Goal: Task Accomplishment & Management: Complete application form

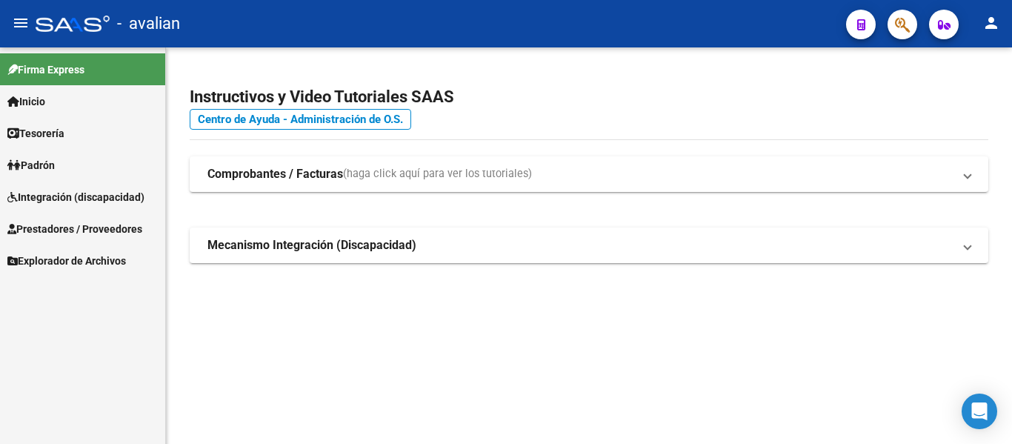
click at [63, 228] on span "Prestadores / Proveedores" at bounding box center [74, 229] width 135 height 16
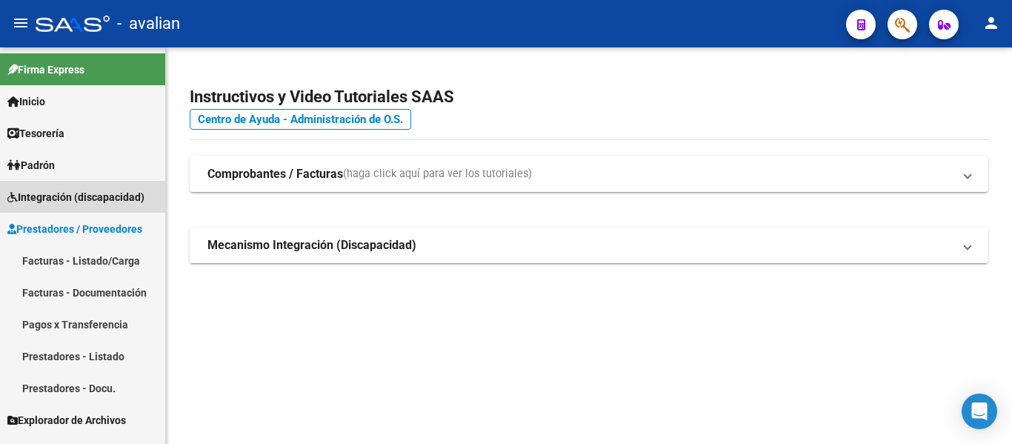
click at [70, 189] on span "Integración (discapacidad)" at bounding box center [75, 197] width 137 height 16
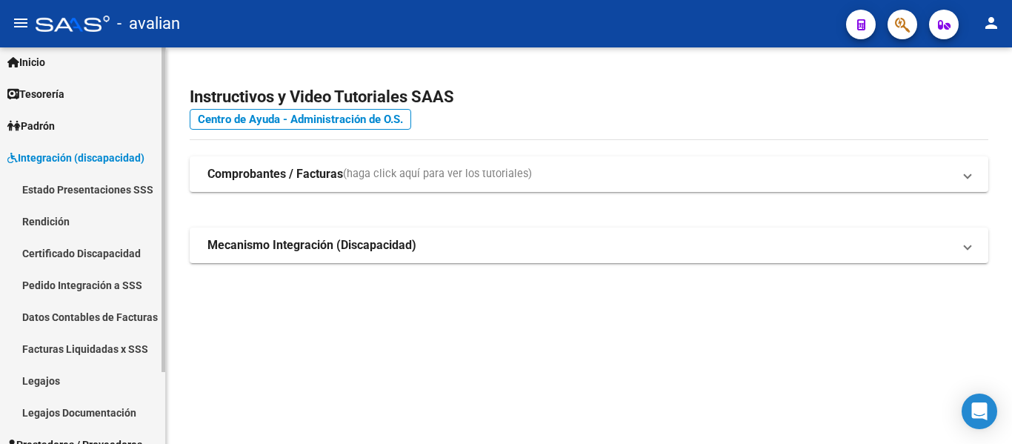
scroll to position [74, 0]
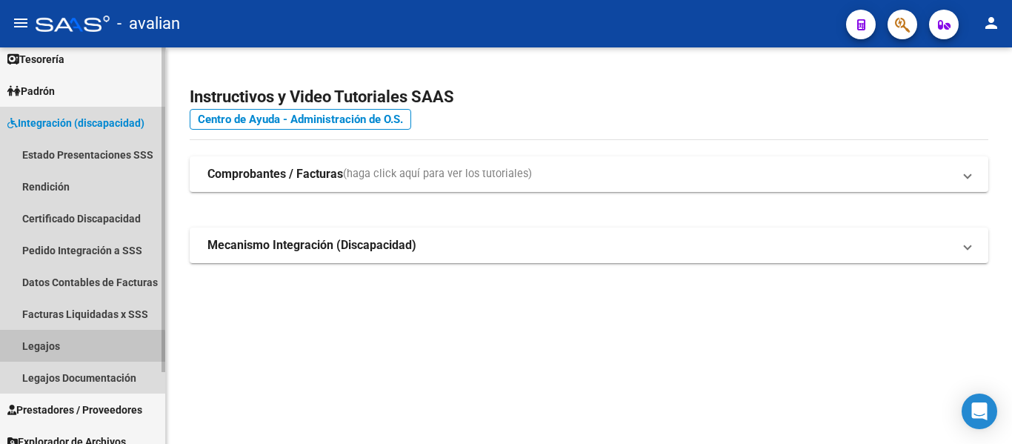
click at [57, 349] on link "Legajos" at bounding box center [82, 346] width 165 height 32
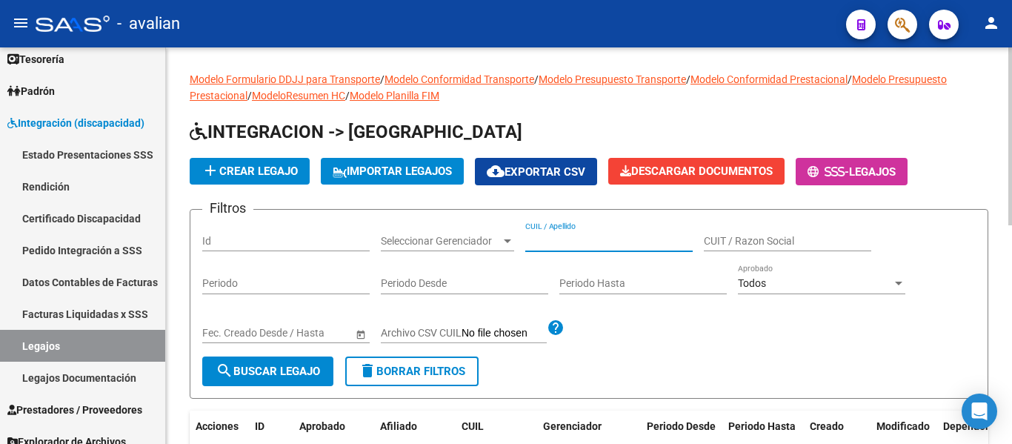
click at [593, 243] on input "CUIL / Apellido" at bounding box center [608, 241] width 167 height 13
paste input "20470366460"
click at [272, 373] on span "search Buscar Legajo" at bounding box center [268, 370] width 104 height 13
click at [612, 244] on input "20470366460" at bounding box center [608, 241] width 167 height 13
click at [537, 239] on input "20470366460" at bounding box center [608, 241] width 167 height 13
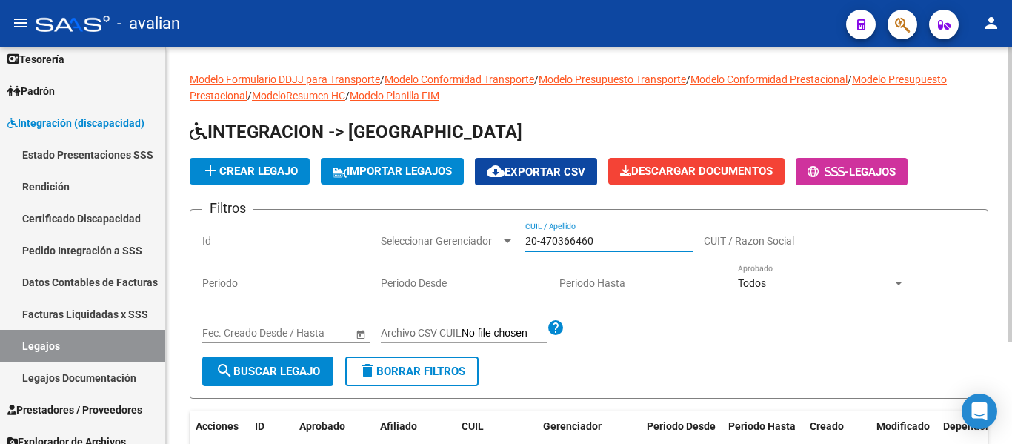
click at [584, 238] on input "20-470366460" at bounding box center [608, 241] width 167 height 13
type input "20-47036646-0"
click at [297, 361] on button "search Buscar Legajo" at bounding box center [267, 371] width 131 height 30
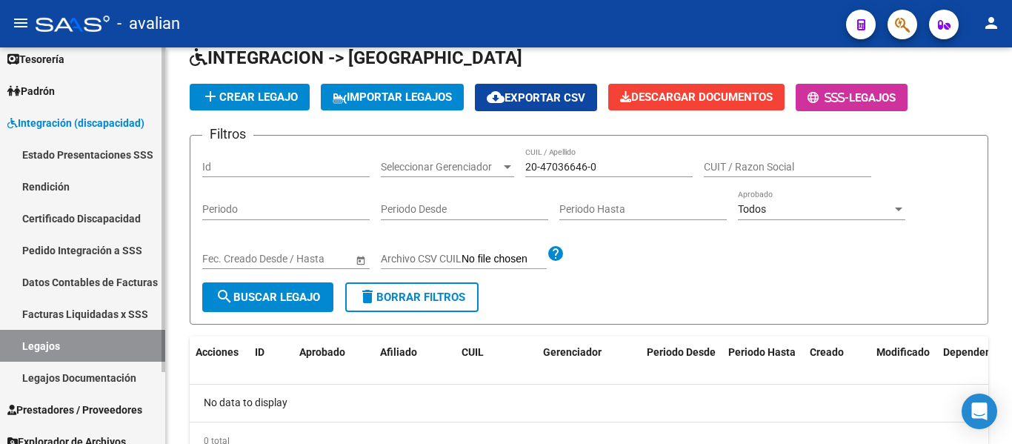
click at [56, 218] on link "Certificado Discapacidad" at bounding box center [82, 218] width 165 height 32
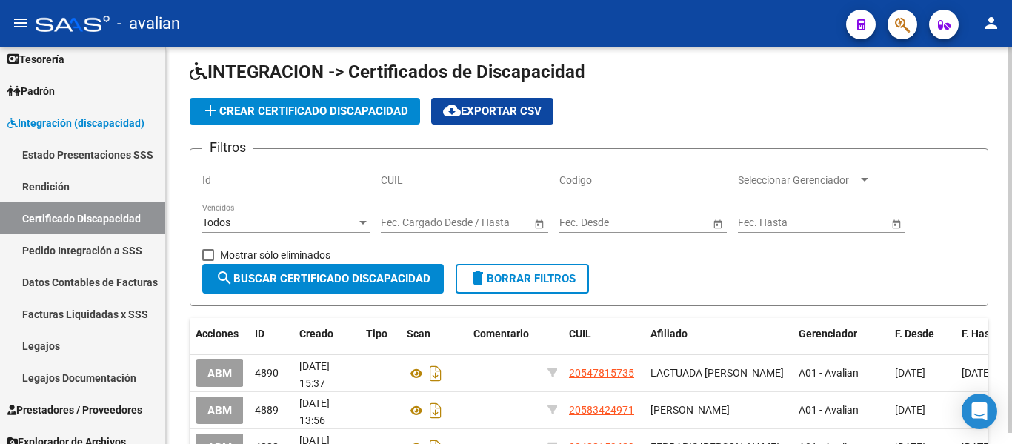
scroll to position [74, 0]
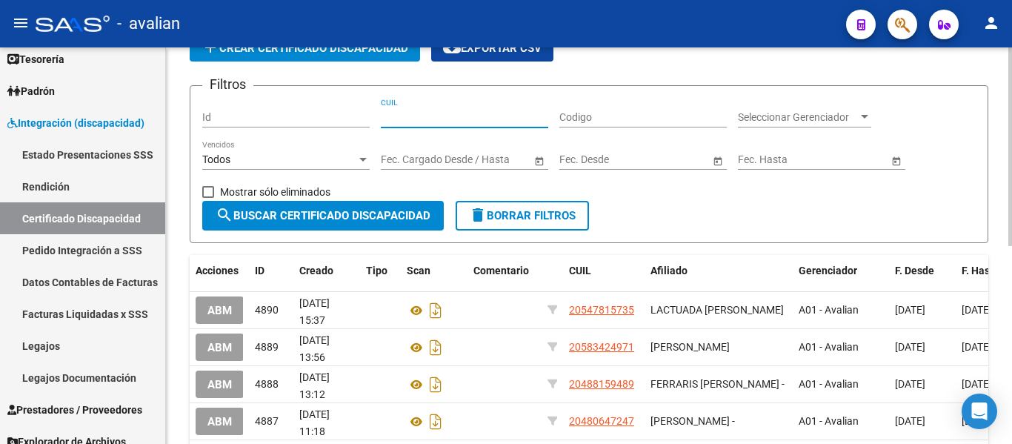
click at [394, 121] on input "CUIL" at bounding box center [464, 117] width 167 height 13
paste input "20-47036646-0"
type input "20-47036646-0"
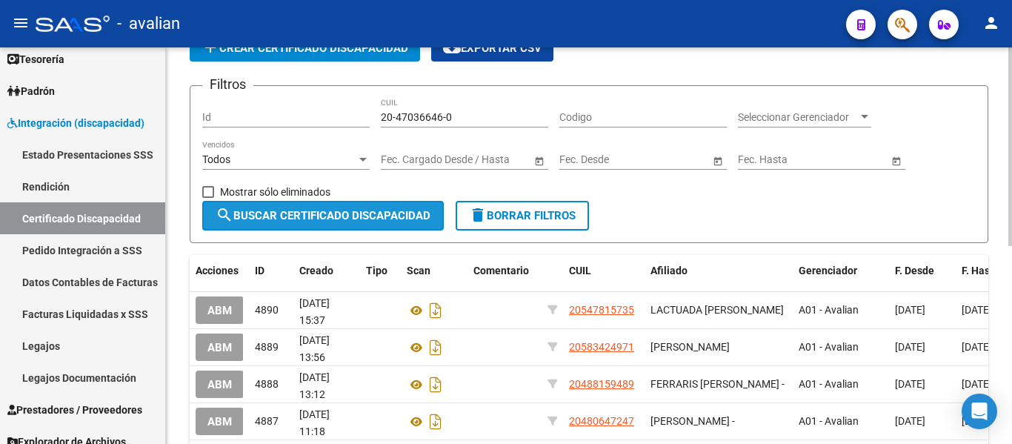
click at [361, 211] on span "search Buscar Certificado Discapacidad" at bounding box center [323, 215] width 215 height 13
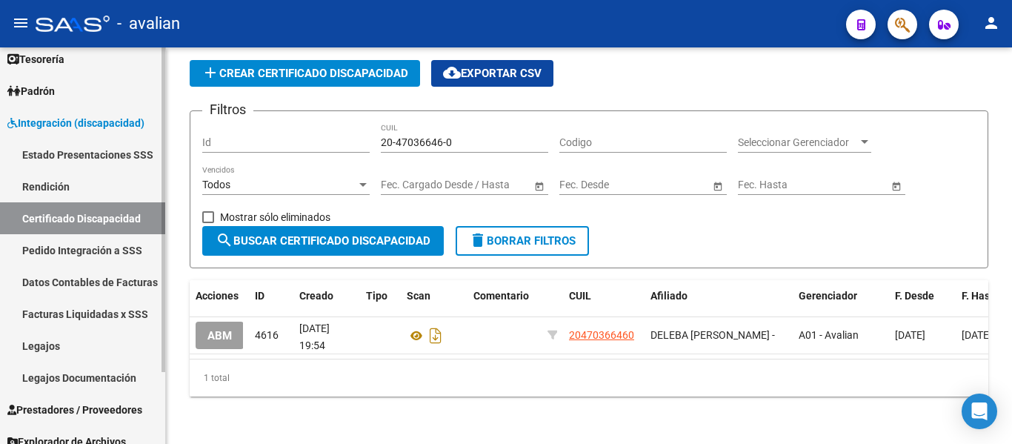
scroll to position [87, 0]
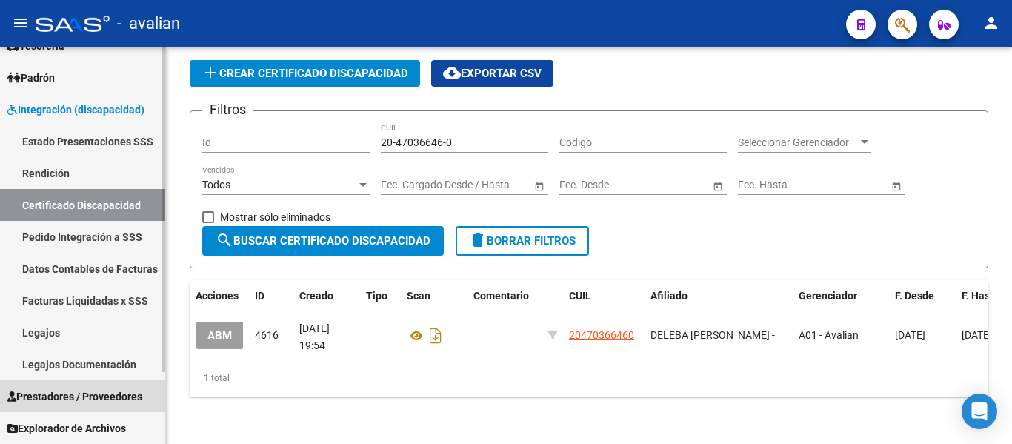
click at [61, 403] on span "Prestadores / Proveedores" at bounding box center [74, 396] width 135 height 16
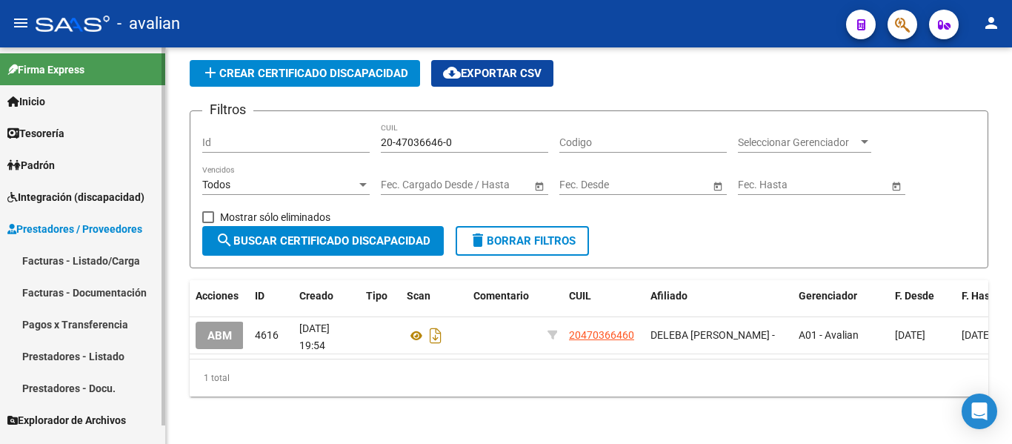
scroll to position [0, 0]
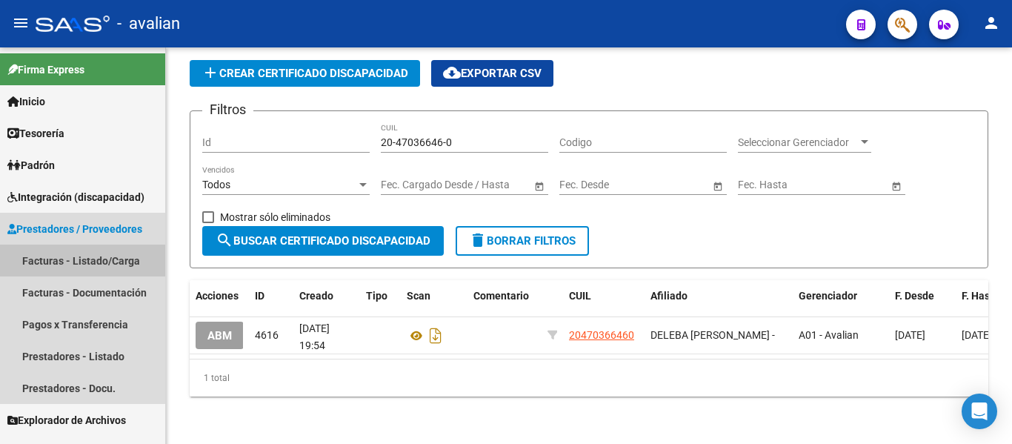
click at [81, 263] on link "Facturas - Listado/Carga" at bounding box center [82, 260] width 165 height 32
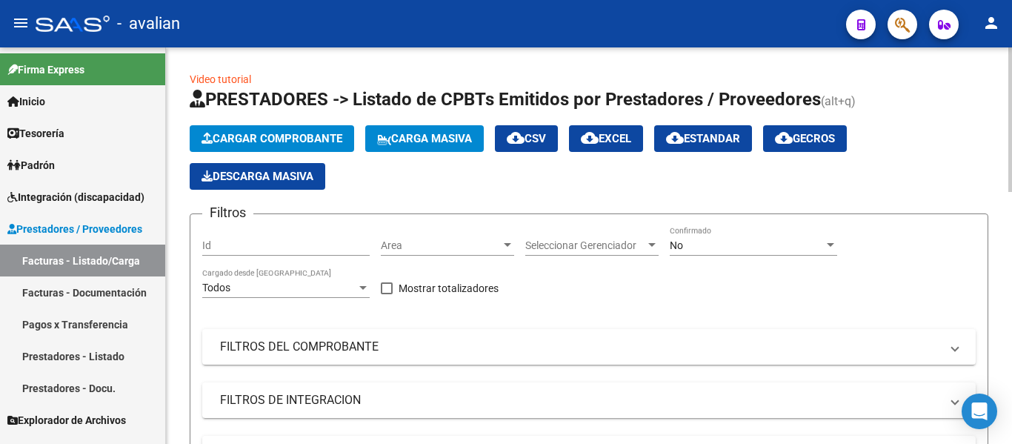
scroll to position [222, 0]
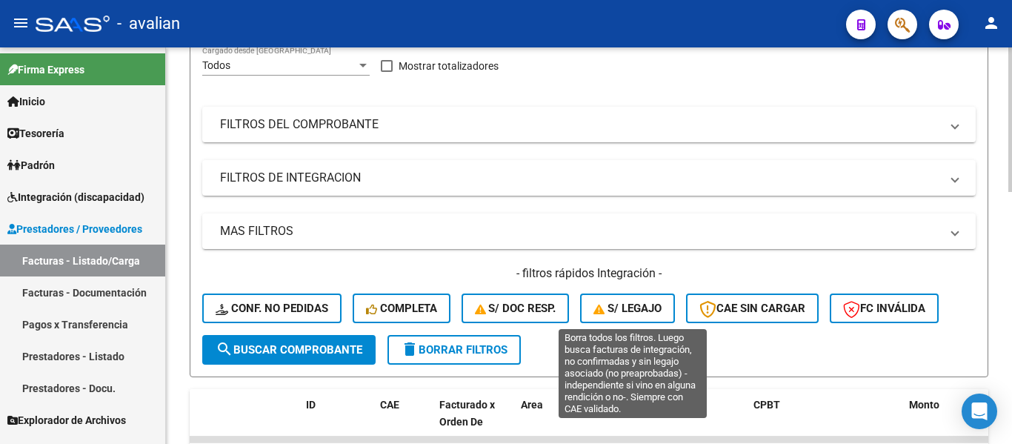
click at [633, 315] on button "S/ legajo" at bounding box center [627, 308] width 95 height 30
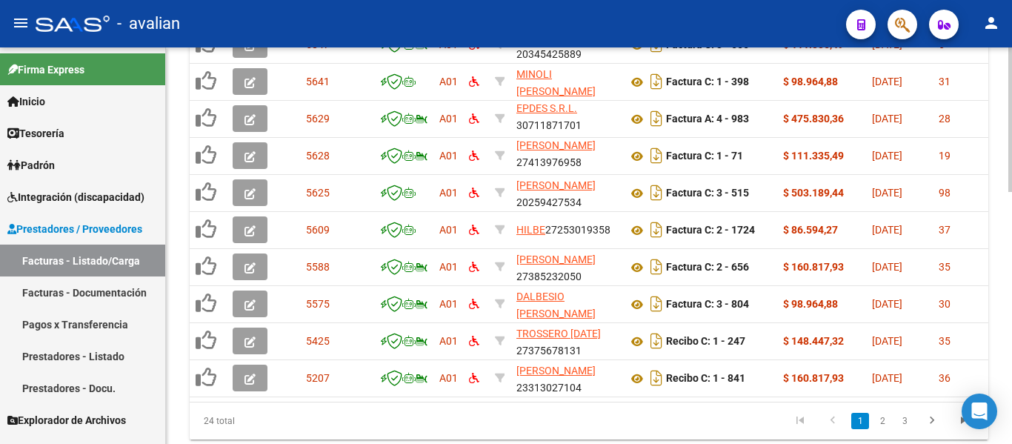
scroll to position [693, 0]
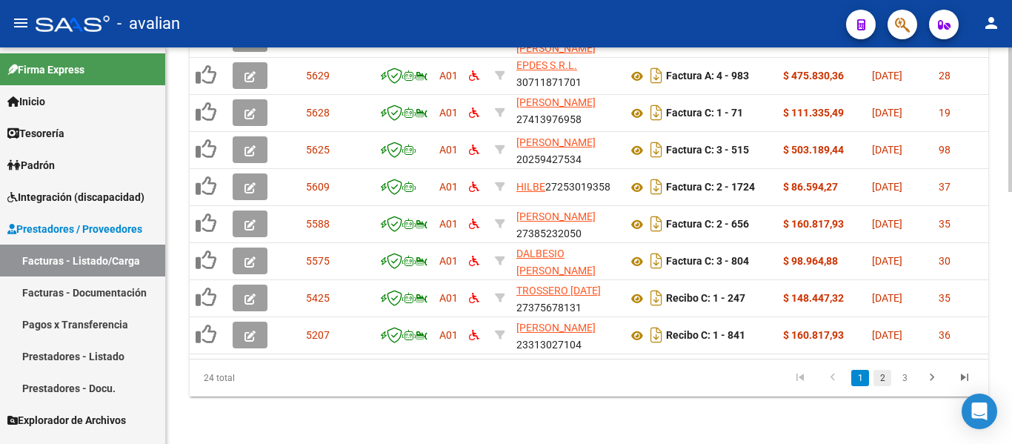
click at [881, 374] on link "2" at bounding box center [882, 378] width 18 height 16
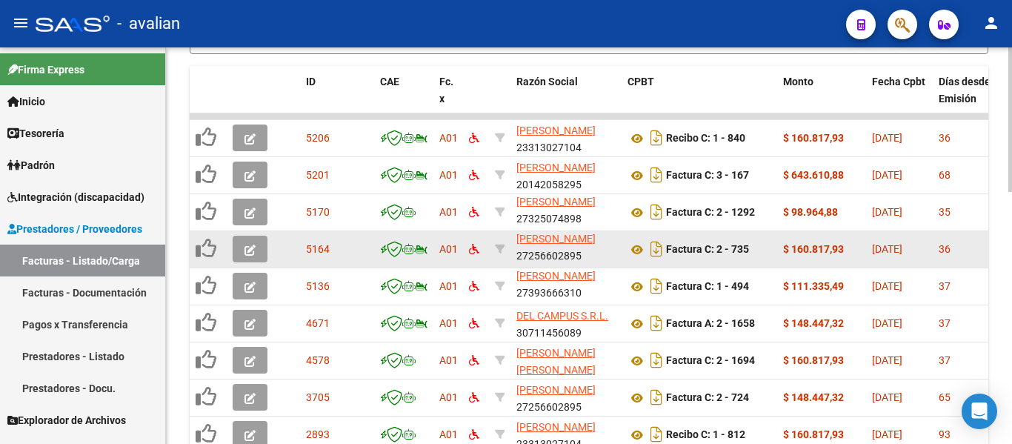
scroll to position [3, 0]
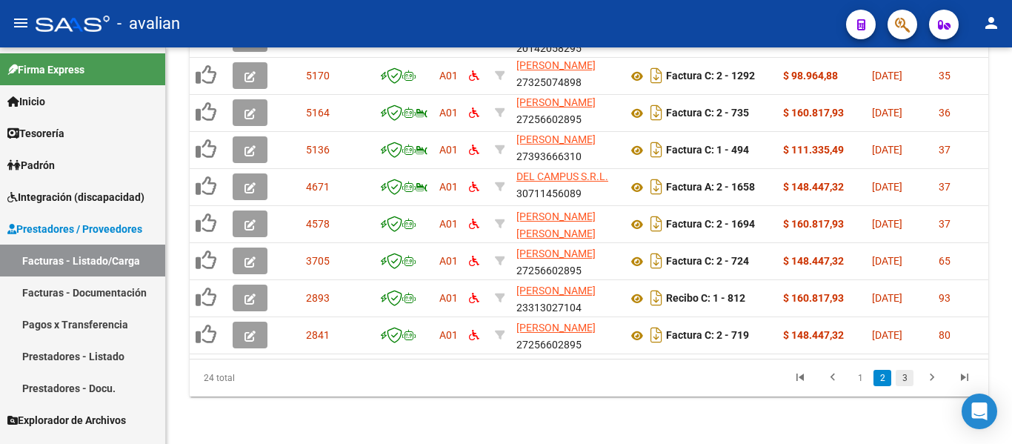
click at [905, 371] on link "3" at bounding box center [905, 378] width 18 height 16
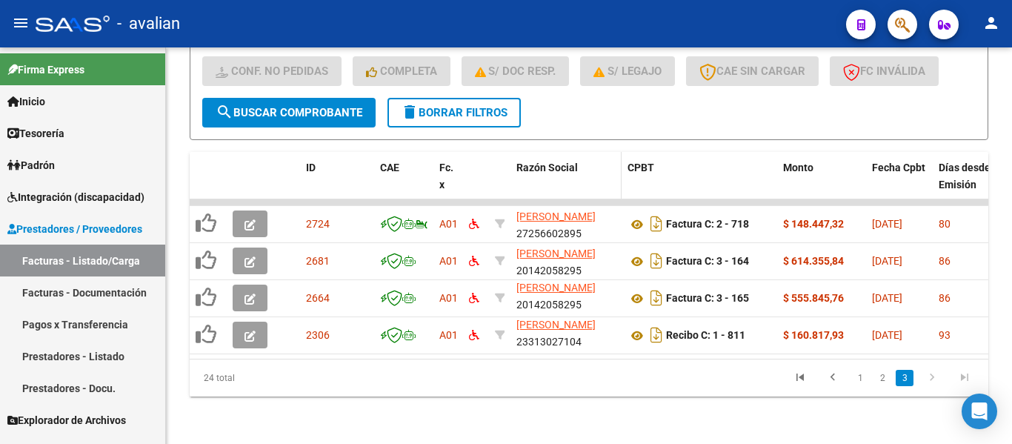
scroll to position [471, 0]
click at [887, 375] on link "2" at bounding box center [882, 378] width 18 height 16
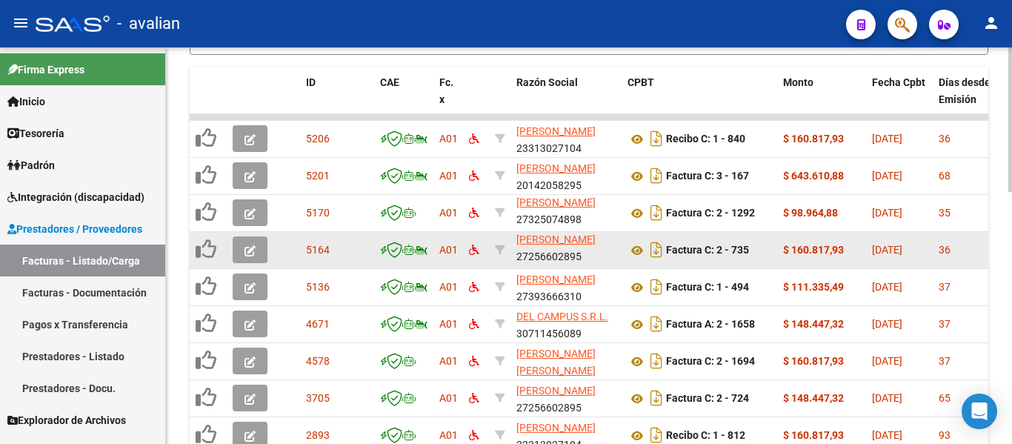
scroll to position [545, 0]
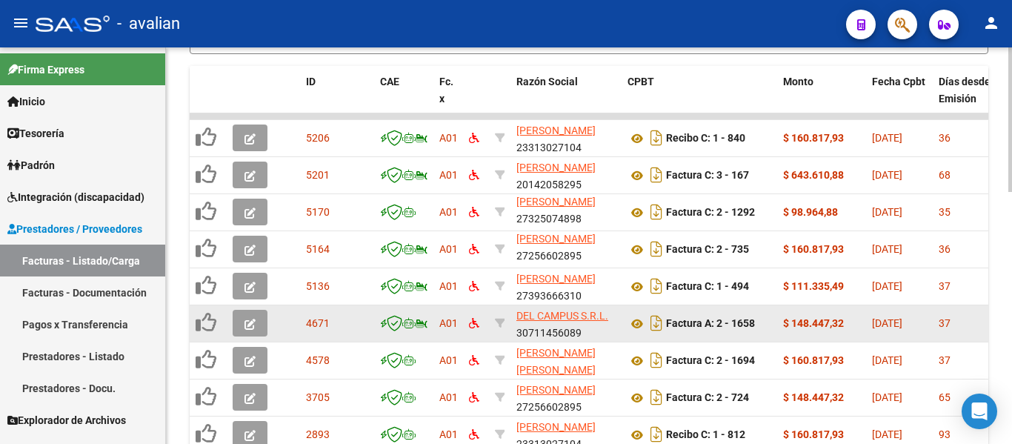
click at [246, 324] on icon "button" at bounding box center [249, 324] width 11 height 11
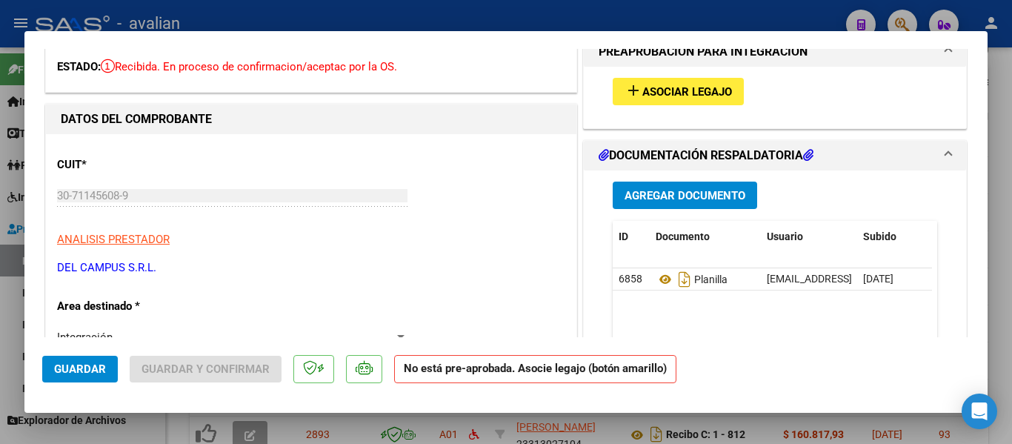
scroll to position [222, 0]
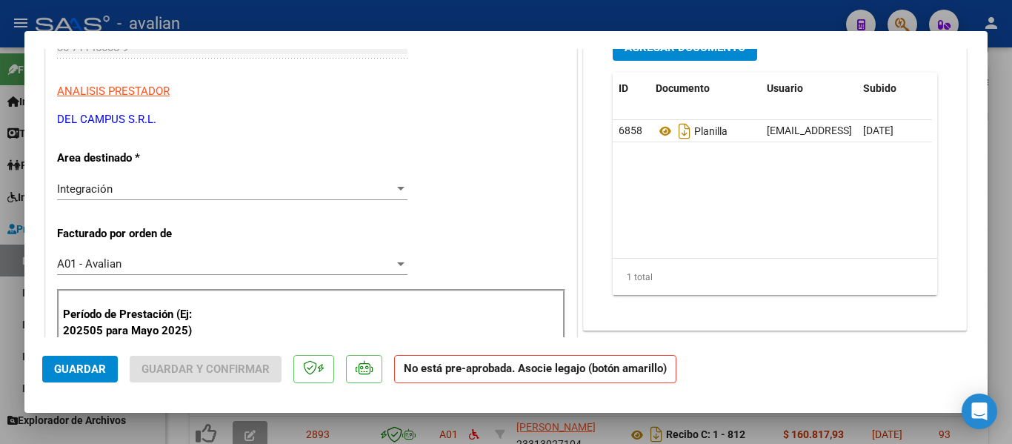
click at [398, 187] on div at bounding box center [400, 189] width 7 height 4
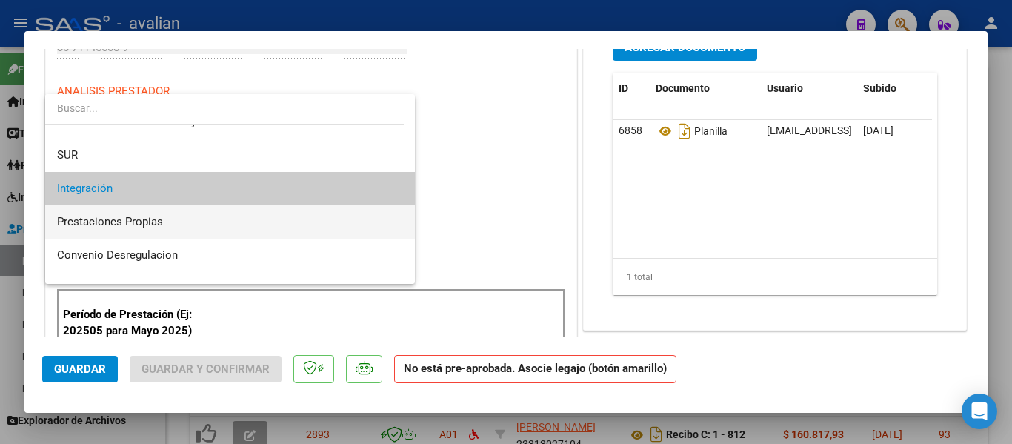
scroll to position [144, 0]
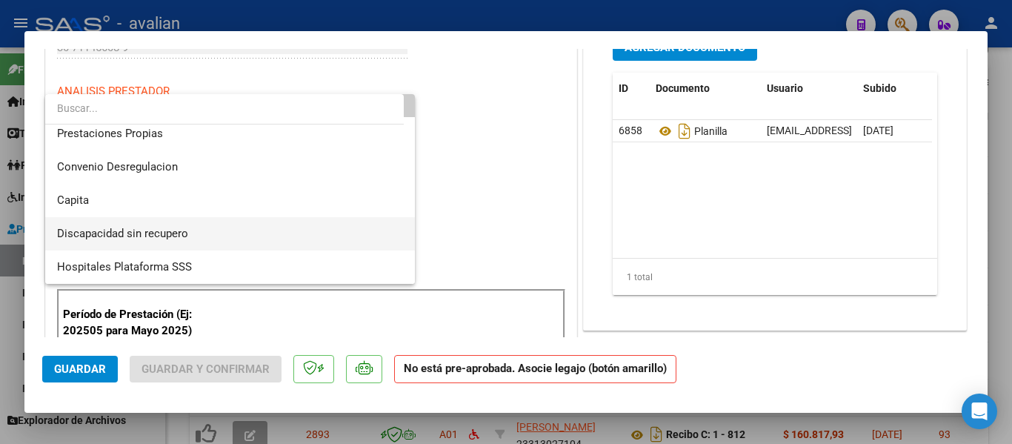
click at [185, 232] on span "Discapacidad sin recupero" at bounding box center [122, 233] width 131 height 13
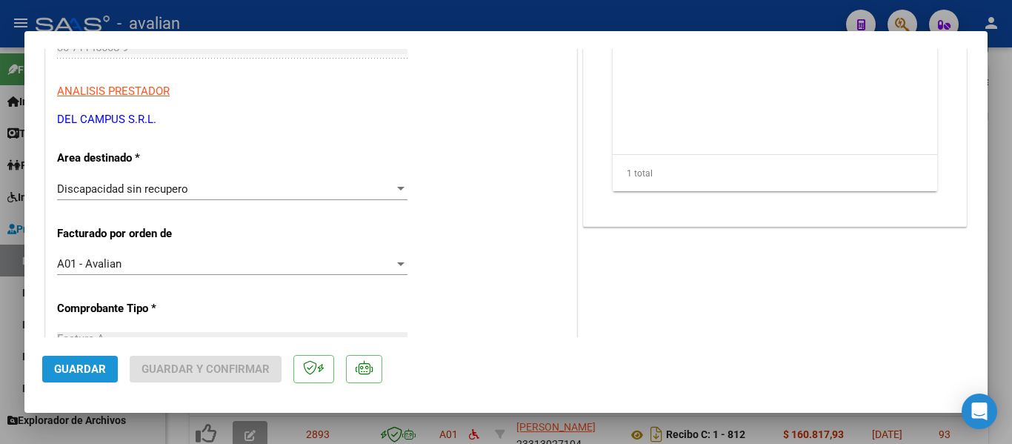
click at [67, 367] on span "Guardar" at bounding box center [80, 368] width 52 height 13
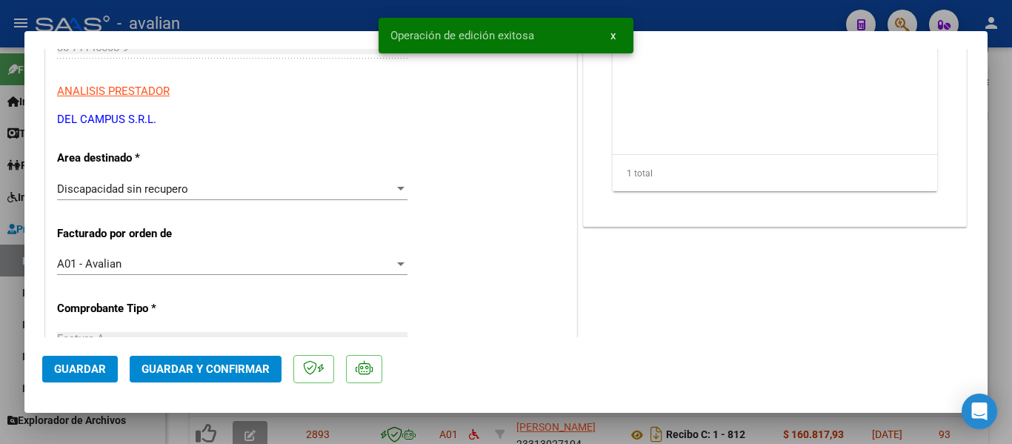
type input "$ 0,00"
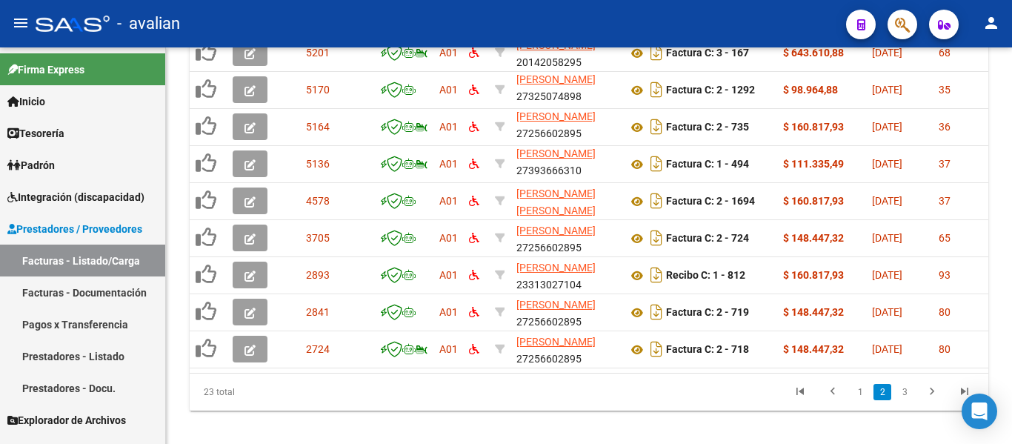
scroll to position [693, 0]
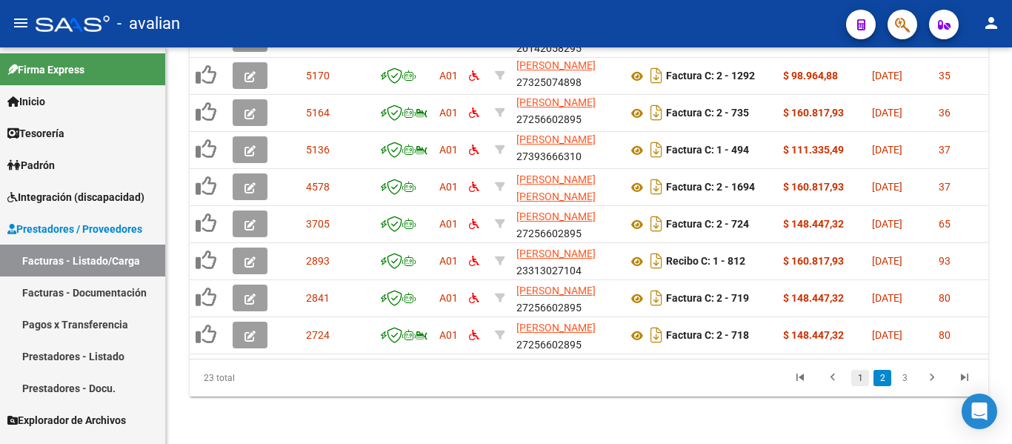
click at [857, 379] on link "1" at bounding box center [860, 378] width 18 height 16
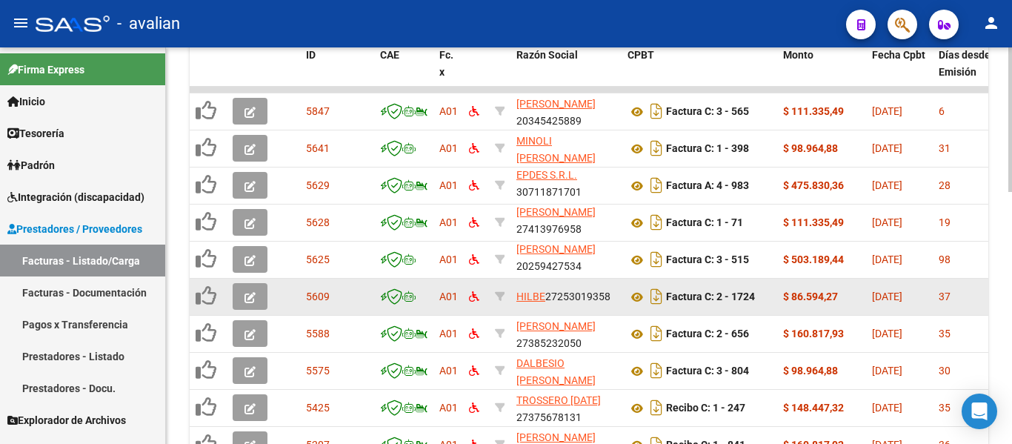
scroll to position [545, 0]
